Goal: Task Accomplishment & Management: Use online tool/utility

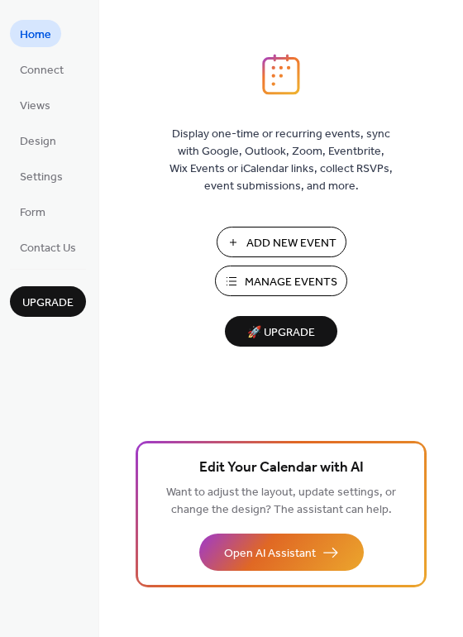
click at [199, 153] on span "Display one-time or recurring events, sync with Google, Outlook, Zoom, Eventbri…" at bounding box center [281, 160] width 223 height 69
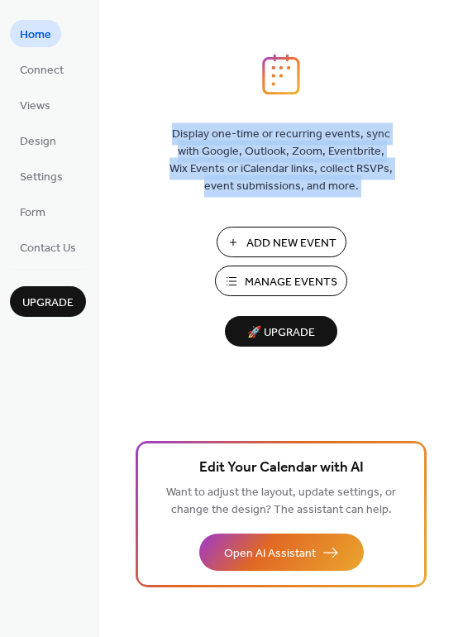
click at [199, 153] on span "Display one-time or recurring events, sync with Google, Outlook, Zoom, Eventbri…" at bounding box center [281, 160] width 223 height 69
click at [260, 255] on button "Add New Event" at bounding box center [282, 242] width 130 height 31
